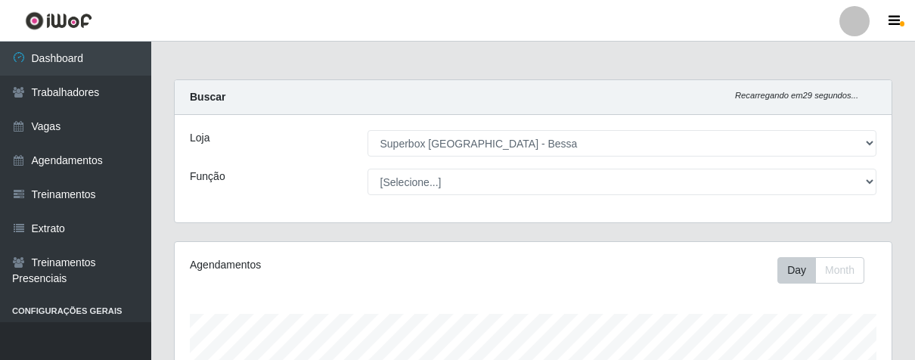
select select "206"
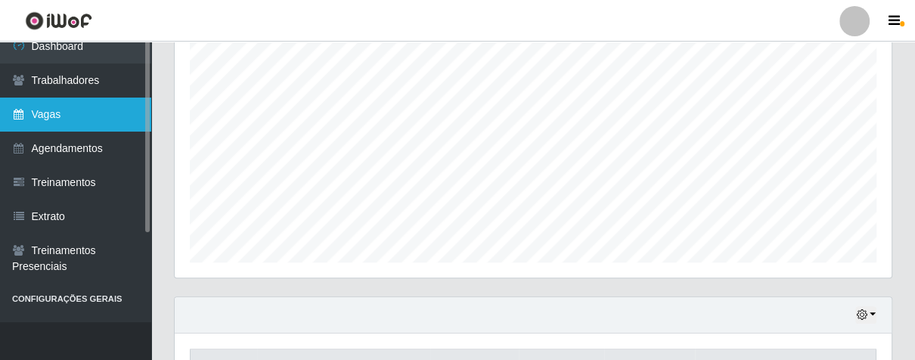
scroll to position [26, 0]
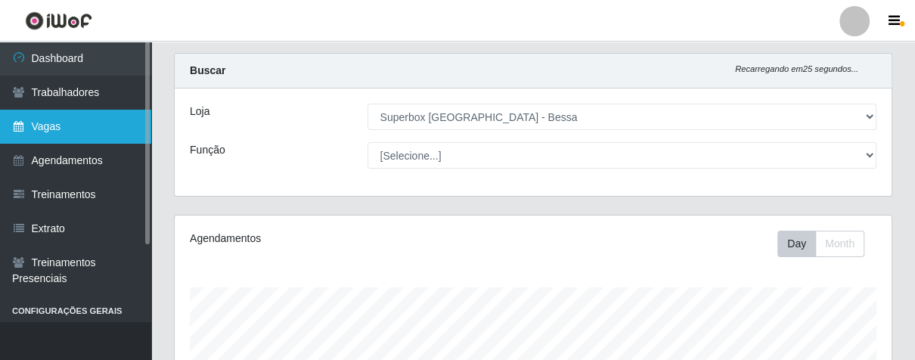
click at [95, 132] on link "Vagas" at bounding box center [75, 127] width 151 height 34
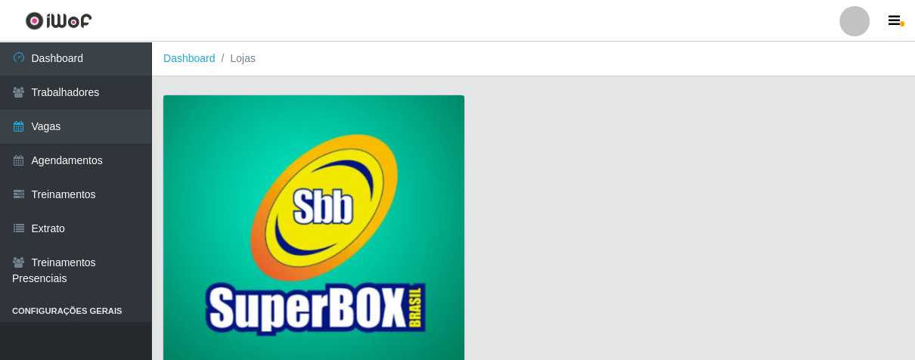
click at [231, 175] on img at bounding box center [313, 232] width 301 height 274
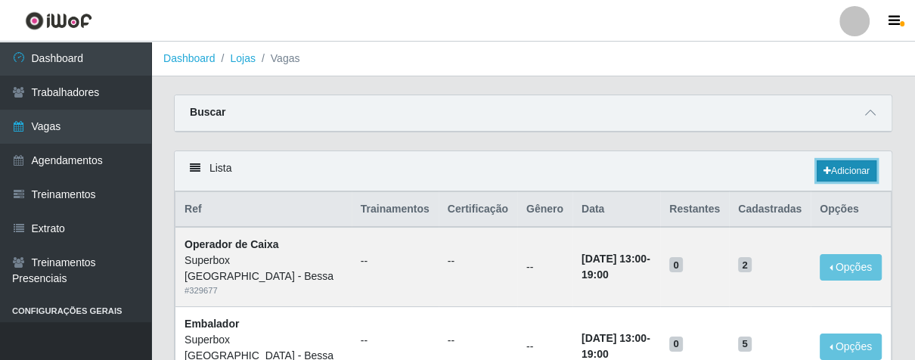
click at [839, 180] on link "Adicionar" at bounding box center [846, 170] width 60 height 21
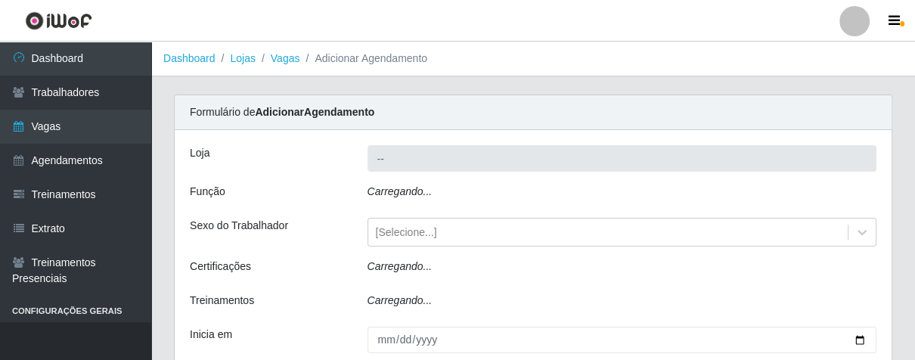
type input "Superbox [GEOGRAPHIC_DATA] - Bessa"
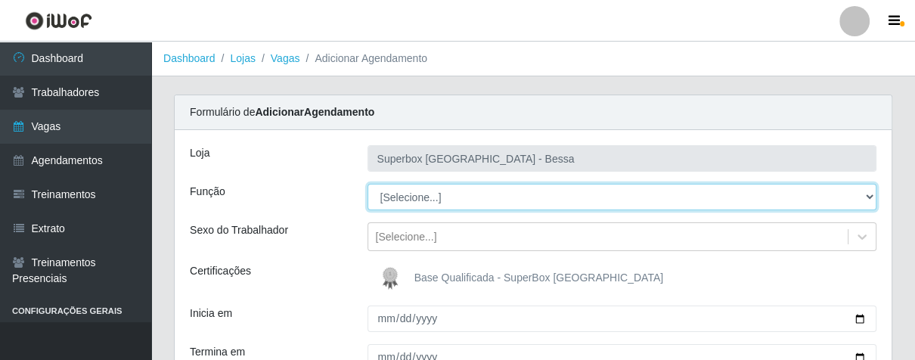
click at [871, 197] on select "[Selecione...] ASG ASG + ASG ++ Embalador Embalador + Embalador ++ Operador de …" at bounding box center [622, 197] width 510 height 26
select select "1"
click at [367, 184] on select "[Selecione...] ASG ASG + ASG ++ Embalador Embalador + Embalador ++ Operador de …" at bounding box center [622, 197] width 510 height 26
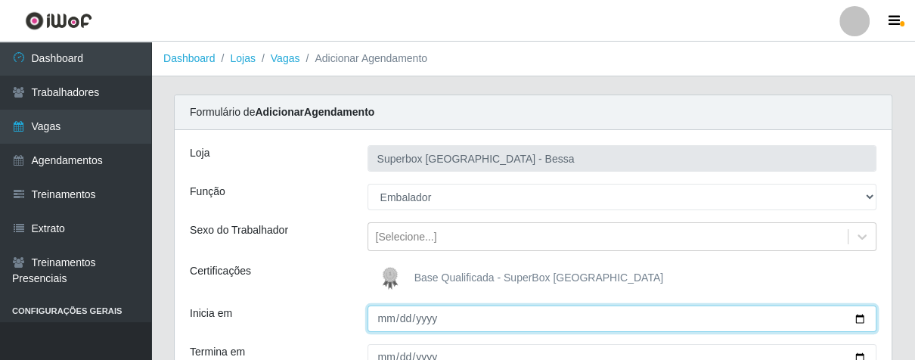
click at [386, 318] on input "Inicia em" at bounding box center [622, 318] width 510 height 26
click at [383, 317] on input "Inicia em" at bounding box center [622, 318] width 510 height 26
click at [404, 324] on input "Inicia em" at bounding box center [622, 318] width 510 height 26
type input "[DATE]"
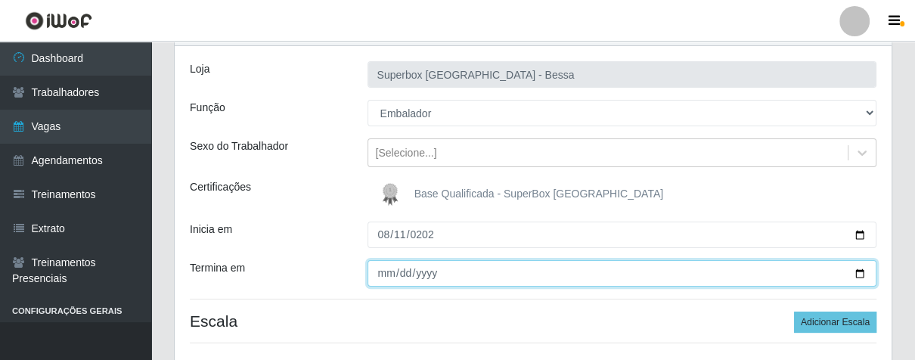
click at [379, 282] on input "Termina em" at bounding box center [622, 273] width 510 height 26
type input "[DATE]"
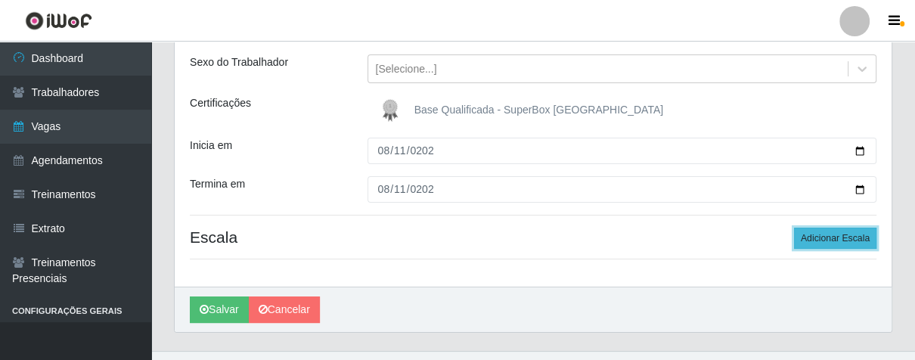
click at [812, 235] on button "Adicionar Escala" at bounding box center [835, 238] width 82 height 21
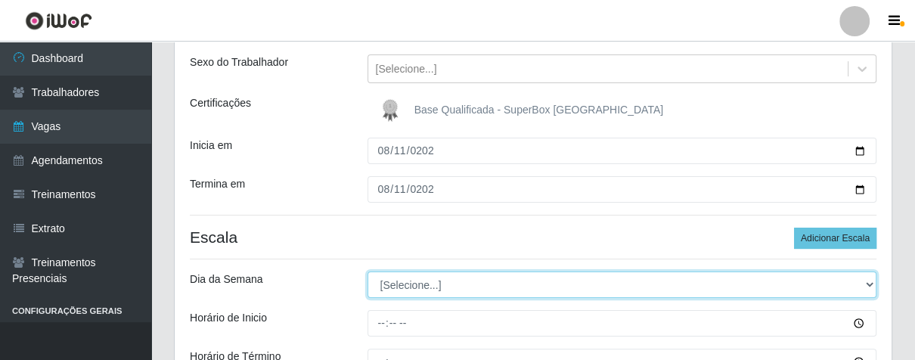
click at [874, 281] on select "[Selecione...] Segunda Terça Quarta Quinta Sexta Sábado Domingo" at bounding box center [622, 284] width 510 height 26
select select "1"
click at [367, 271] on select "[Selecione...] Segunda Terça Quarta Quinta Sexta Sábado Domingo" at bounding box center [622, 284] width 510 height 26
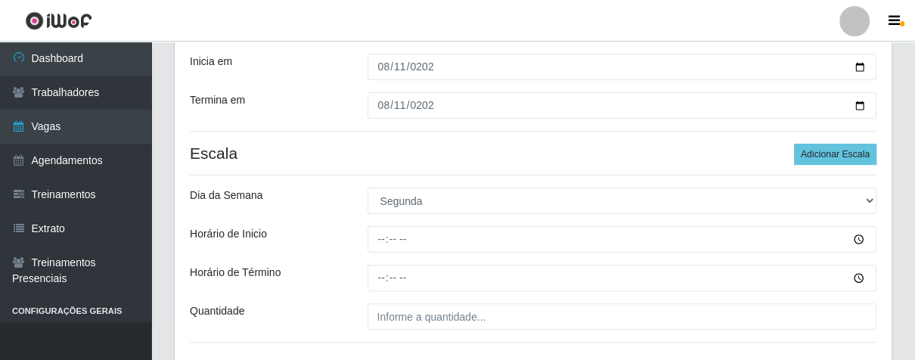
click at [358, 238] on div at bounding box center [622, 239] width 532 height 26
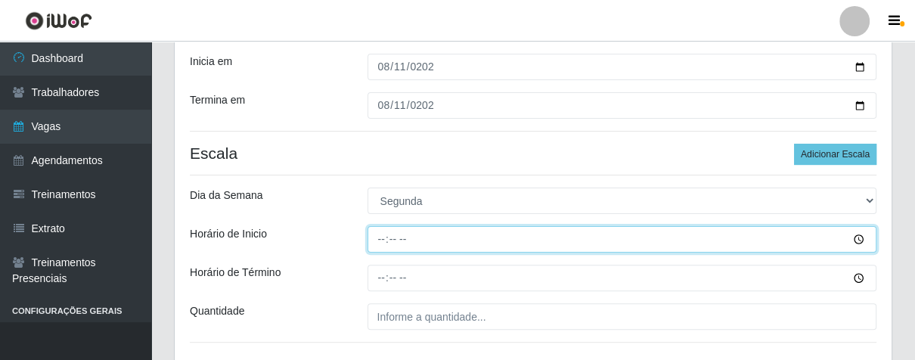
click at [393, 243] on input "Horário de Inicio" at bounding box center [622, 239] width 510 height 26
click at [384, 243] on input "Horário de Inicio" at bounding box center [622, 239] width 510 height 26
click at [380, 239] on input "Horário de Inicio" at bounding box center [622, 239] width 510 height 26
type input "07:00"
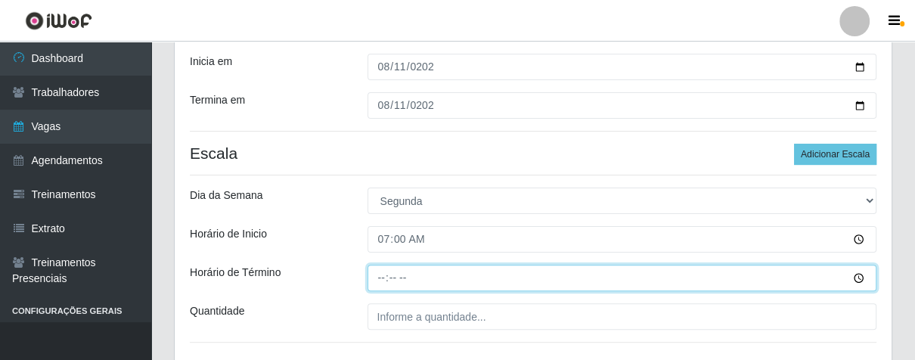
click at [379, 283] on input "Horário de Término" at bounding box center [622, 278] width 510 height 26
type input "13:00"
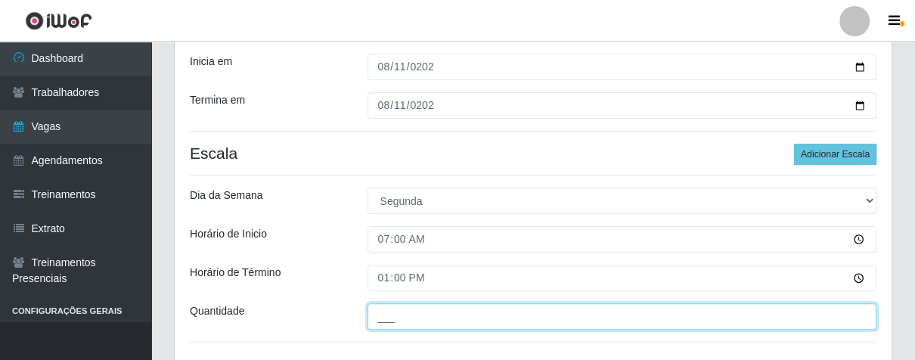
click at [465, 322] on input "___" at bounding box center [622, 316] width 510 height 26
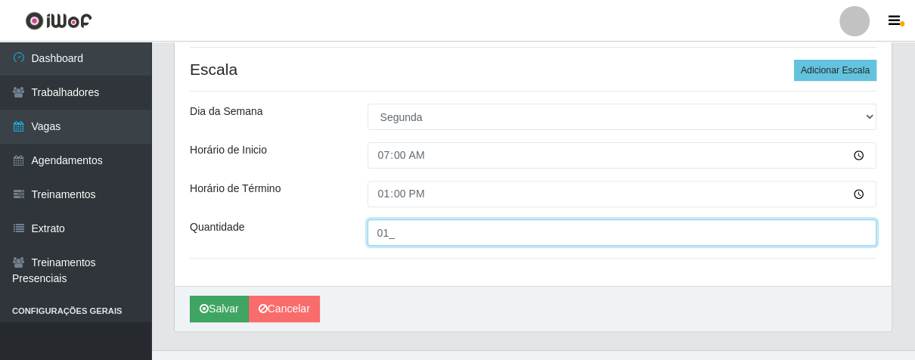
type input "01_"
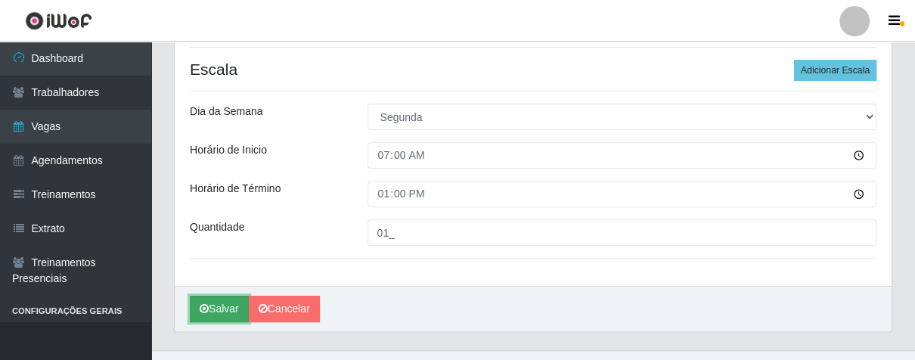
click at [203, 305] on icon "submit" at bounding box center [204, 308] width 9 height 11
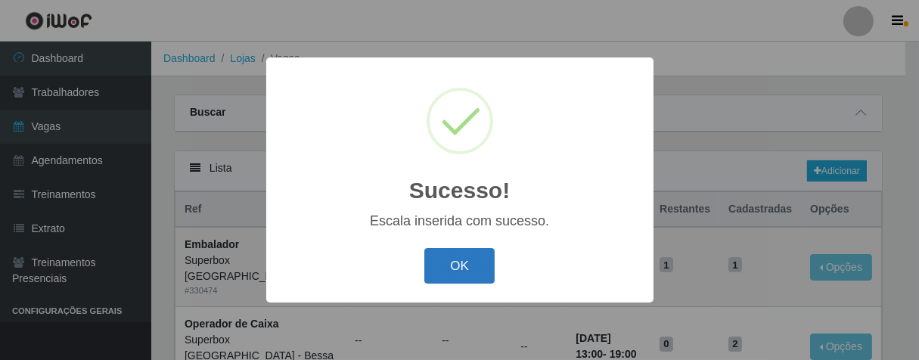
click at [454, 264] on button "OK" at bounding box center [459, 266] width 70 height 36
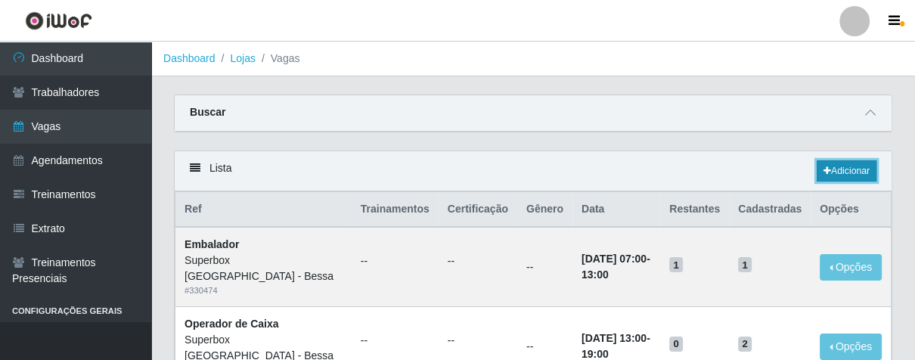
click at [823, 169] on icon at bounding box center [827, 170] width 8 height 9
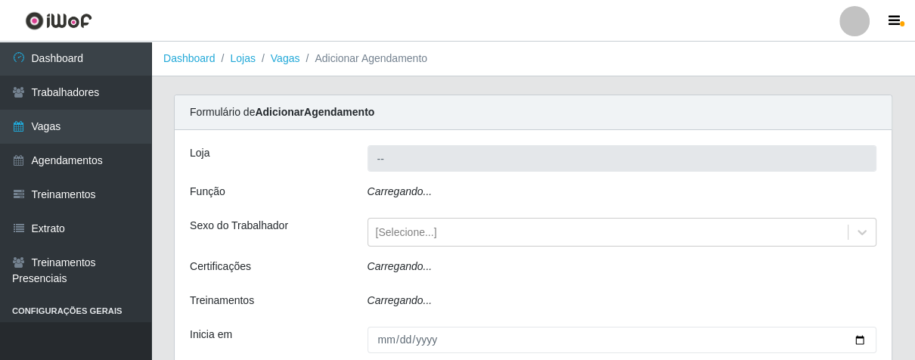
type input "Superbox [GEOGRAPHIC_DATA] - Bessa"
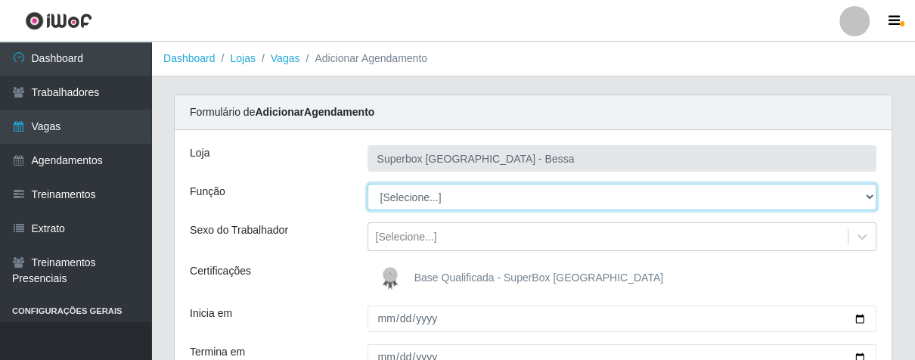
click at [859, 188] on select "[Selecione...] ASG ASG + ASG ++ Embalador Embalador + Embalador ++ Operador de …" at bounding box center [622, 197] width 510 height 26
select select "1"
click at [367, 184] on select "[Selecione...] ASG ASG + ASG ++ Embalador Embalador + Embalador ++ Operador de …" at bounding box center [622, 197] width 510 height 26
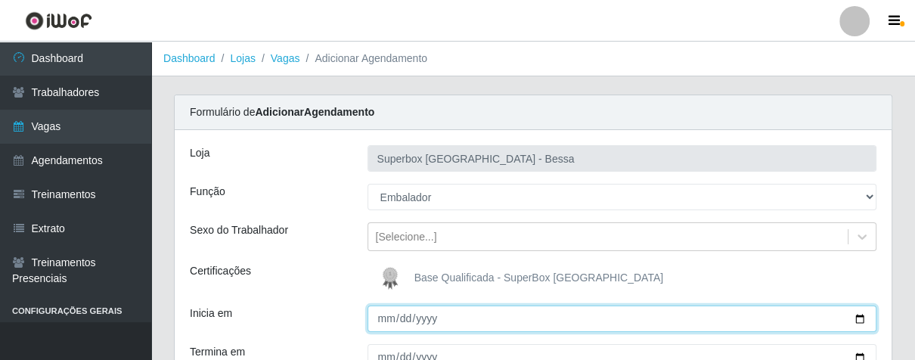
click at [386, 314] on input "Inicia em" at bounding box center [622, 318] width 510 height 26
type input "0222-08-11"
type input "[DATE]"
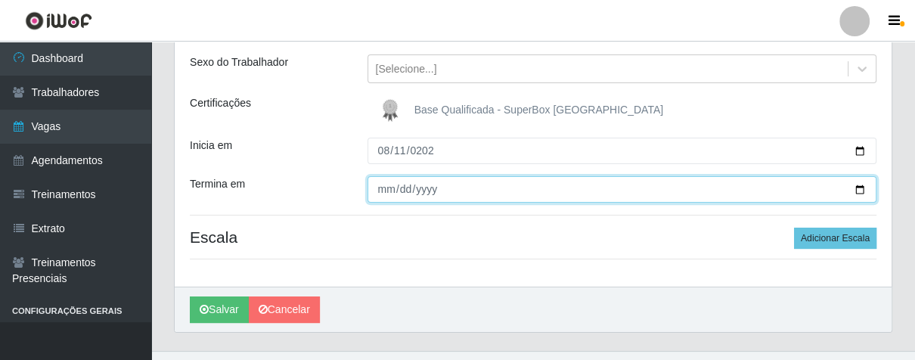
drag, startPoint x: 383, startPoint y: 187, endPoint x: 526, endPoint y: 308, distance: 187.3
click at [386, 189] on input "Termina em" at bounding box center [622, 189] width 510 height 26
type input "[DATE]"
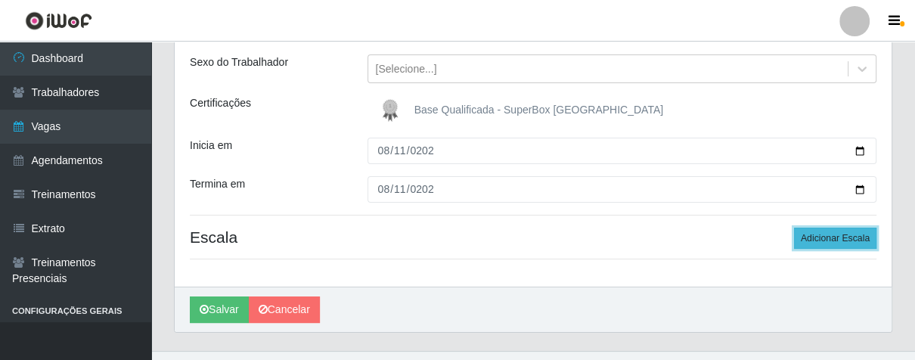
click at [839, 235] on button "Adicionar Escala" at bounding box center [835, 238] width 82 height 21
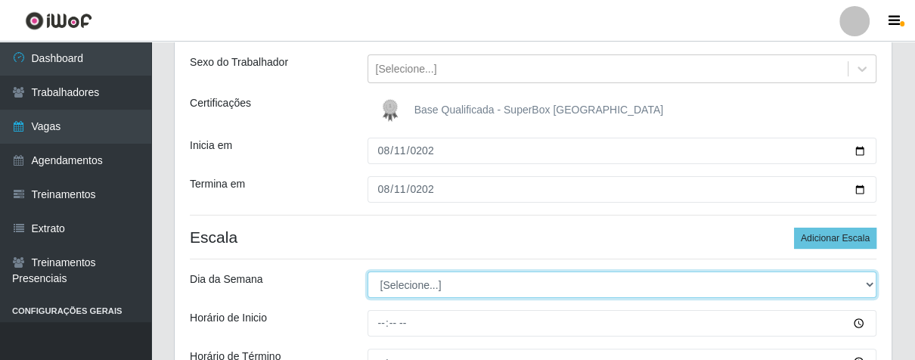
click at [860, 283] on select "[Selecione...] Segunda Terça Quarta Quinta Sexta Sábado Domingo" at bounding box center [622, 284] width 510 height 26
select select "1"
click at [367, 271] on select "[Selecione...] Segunda Terça Quarta Quinta Sexta Sábado Domingo" at bounding box center [622, 284] width 510 height 26
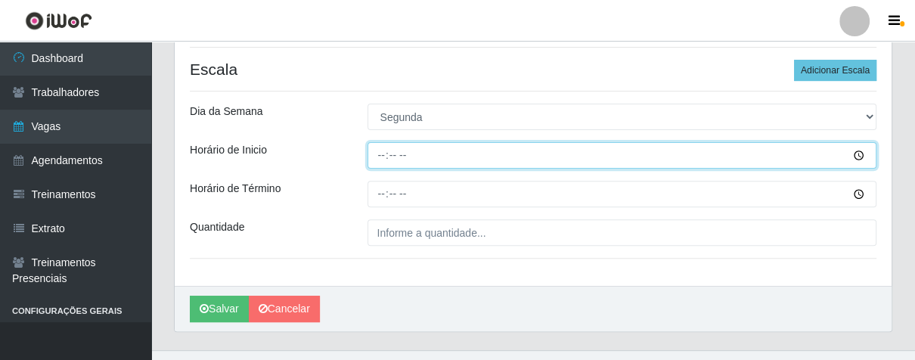
drag, startPoint x: 373, startPoint y: 156, endPoint x: 417, endPoint y: 162, distance: 45.0
click at [375, 156] on input "Horário de Inicio" at bounding box center [622, 155] width 510 height 26
type input "16:00"
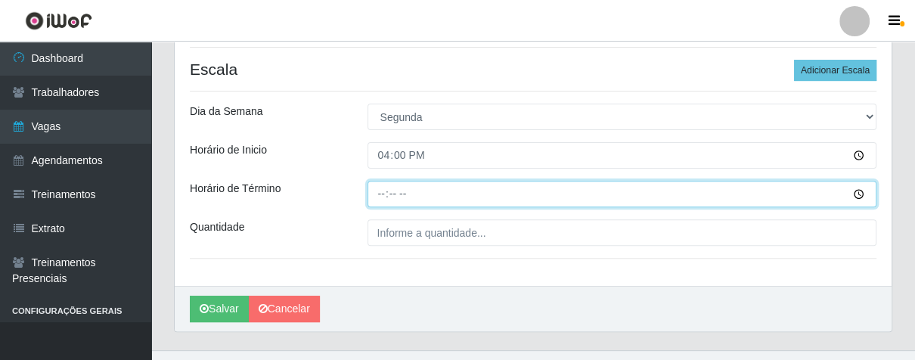
drag, startPoint x: 378, startPoint y: 189, endPoint x: 474, endPoint y: 219, distance: 100.7
click at [435, 209] on div "Loja Superbox [GEOGRAPHIC_DATA] - Bessa Função [Selecione...] ASG ASG + ASG ++ …" at bounding box center [533, 39] width 717 height 491
type input "21:00"
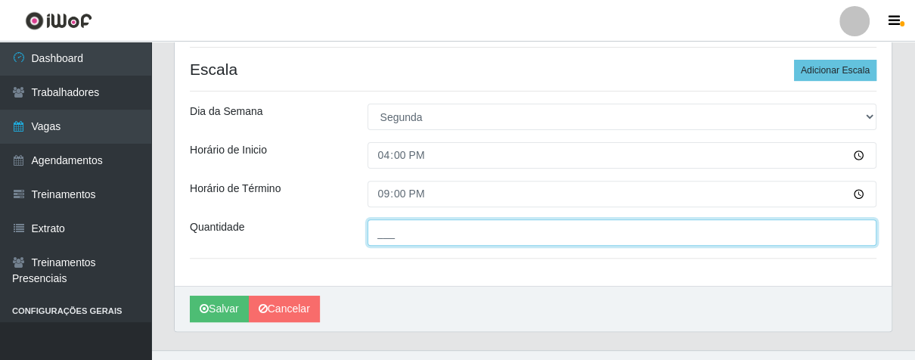
click at [541, 238] on input "___" at bounding box center [622, 232] width 510 height 26
type input "02_"
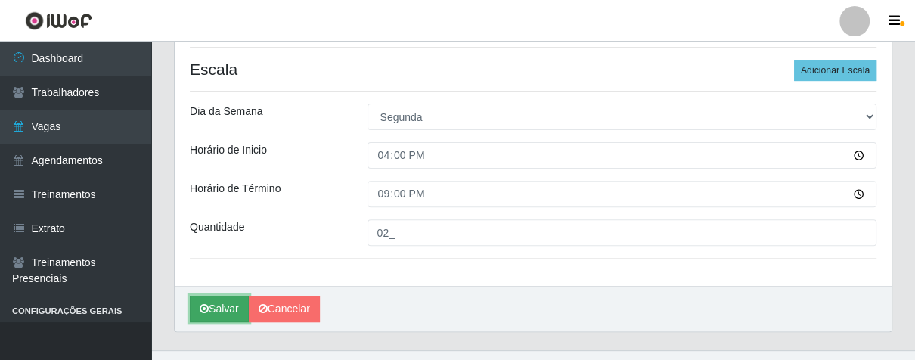
click at [223, 304] on button "Salvar" at bounding box center [219, 309] width 59 height 26
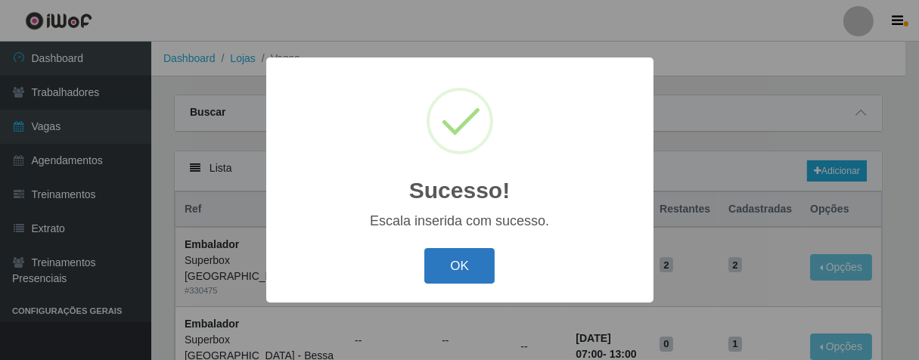
click at [471, 259] on button "OK" at bounding box center [459, 266] width 70 height 36
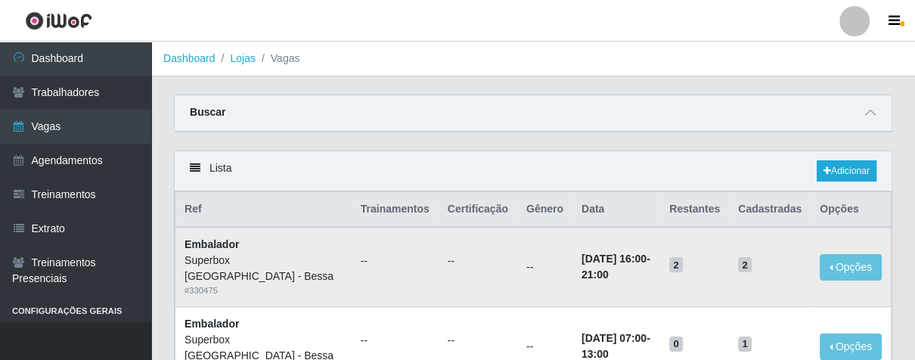
scroll to position [84, 0]
